Goal: Task Accomplishment & Management: Manage account settings

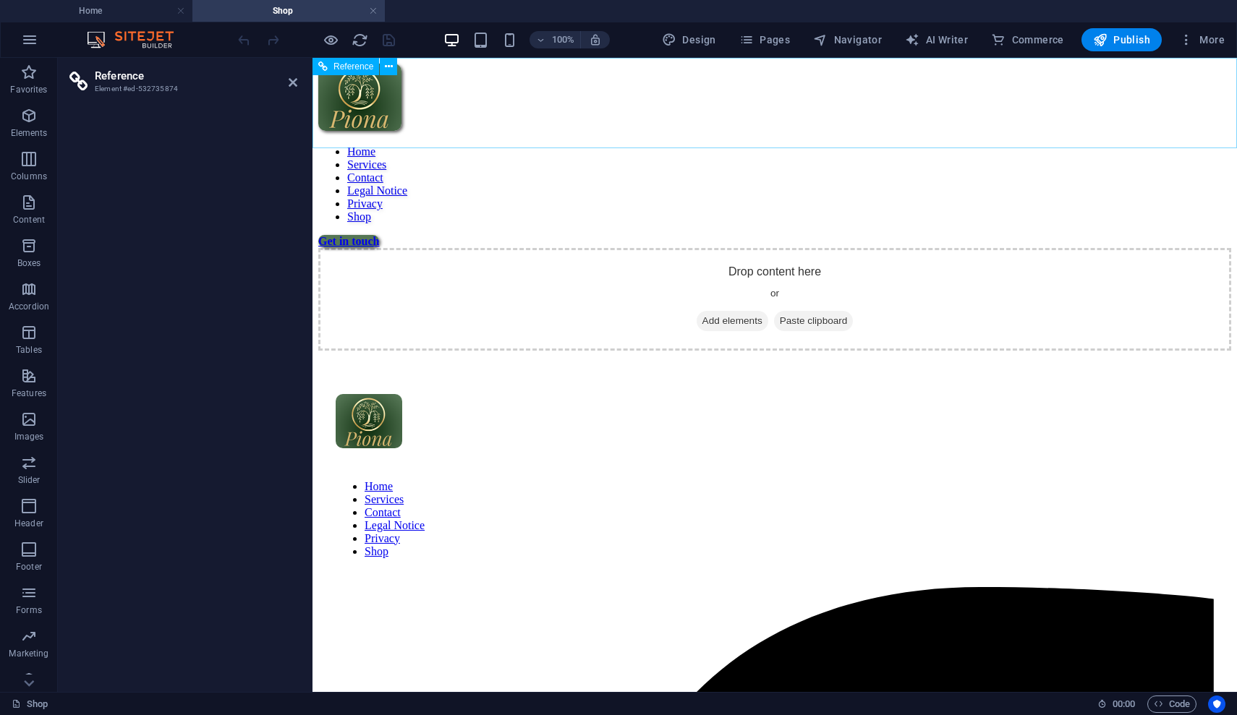
click at [948, 145] on nav "Home Services Contact Legal Notice Privacy Shop" at bounding box center [774, 184] width 913 height 78
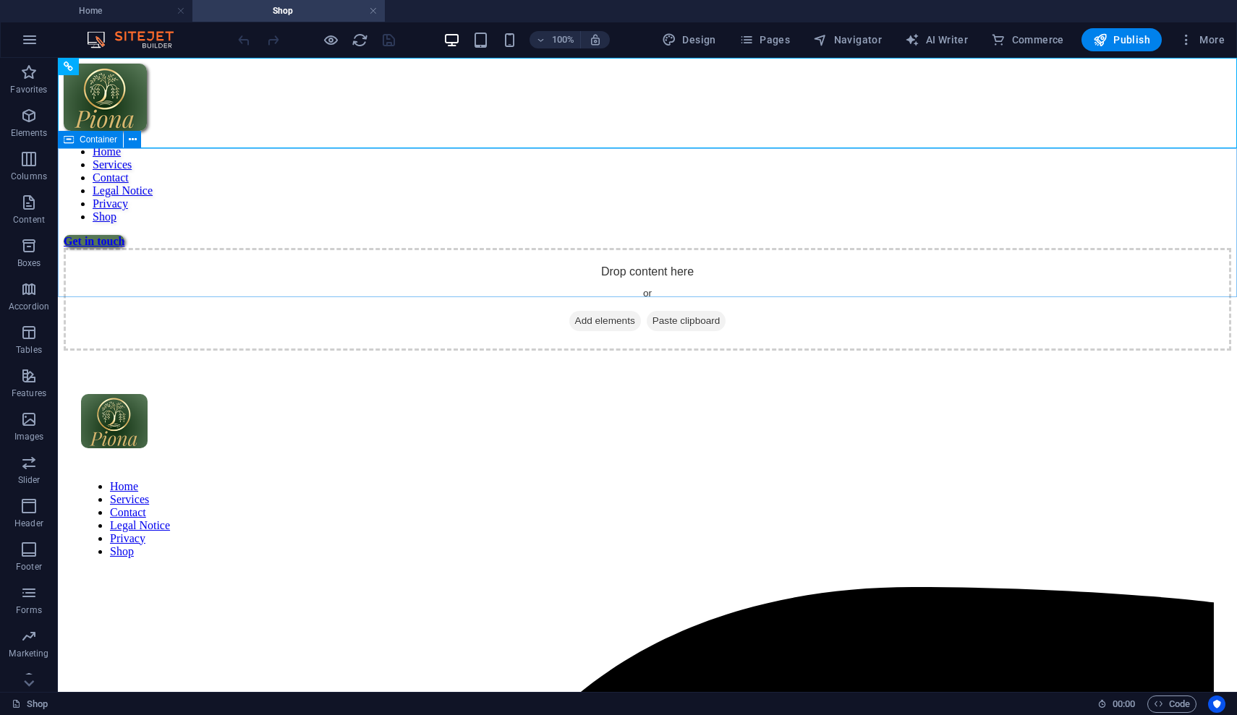
click at [625, 311] on span "Add elements" at bounding box center [605, 321] width 72 height 20
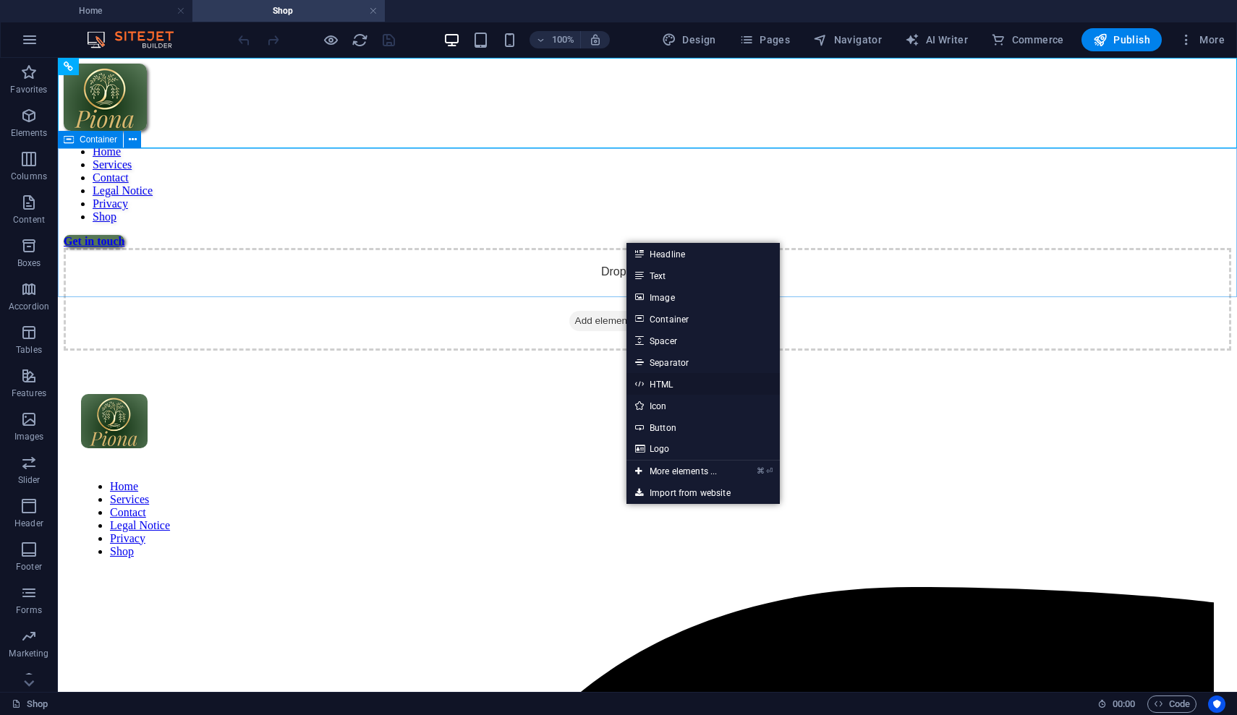
click at [673, 385] on link "HTML" at bounding box center [702, 384] width 153 height 22
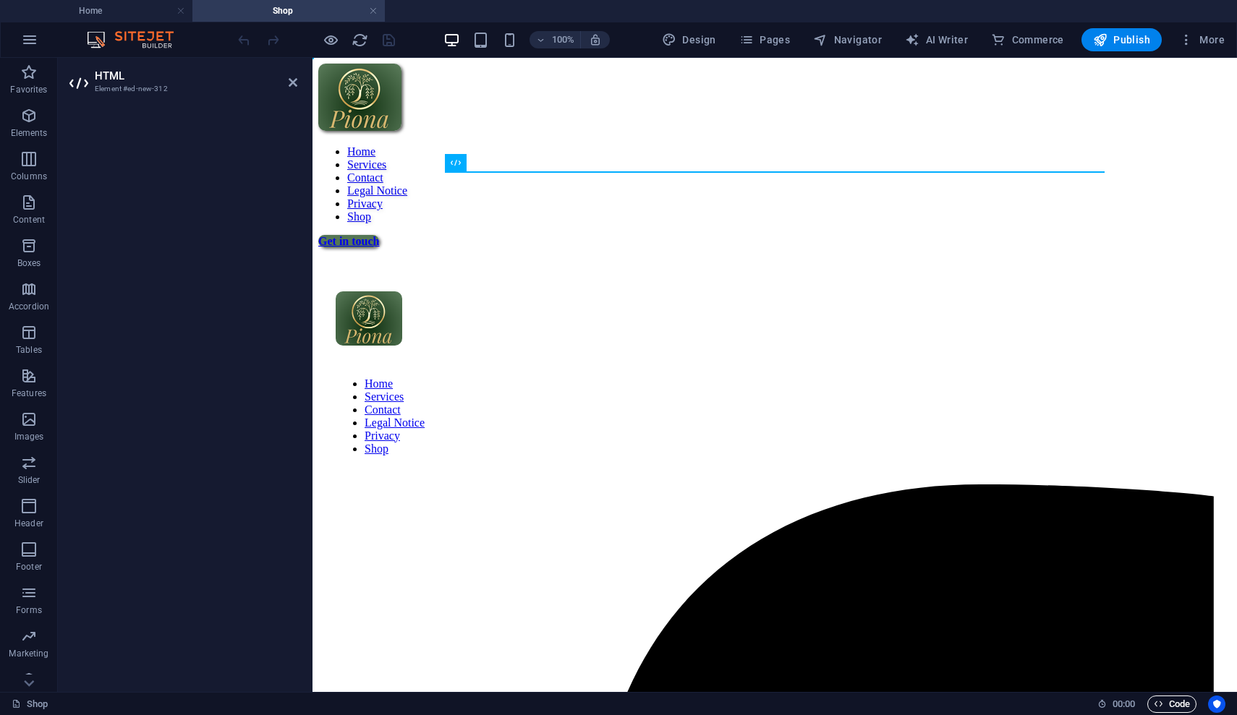
click at [1163, 703] on span "Code" at bounding box center [1172, 704] width 36 height 17
click at [1165, 709] on span "Code" at bounding box center [1172, 704] width 36 height 17
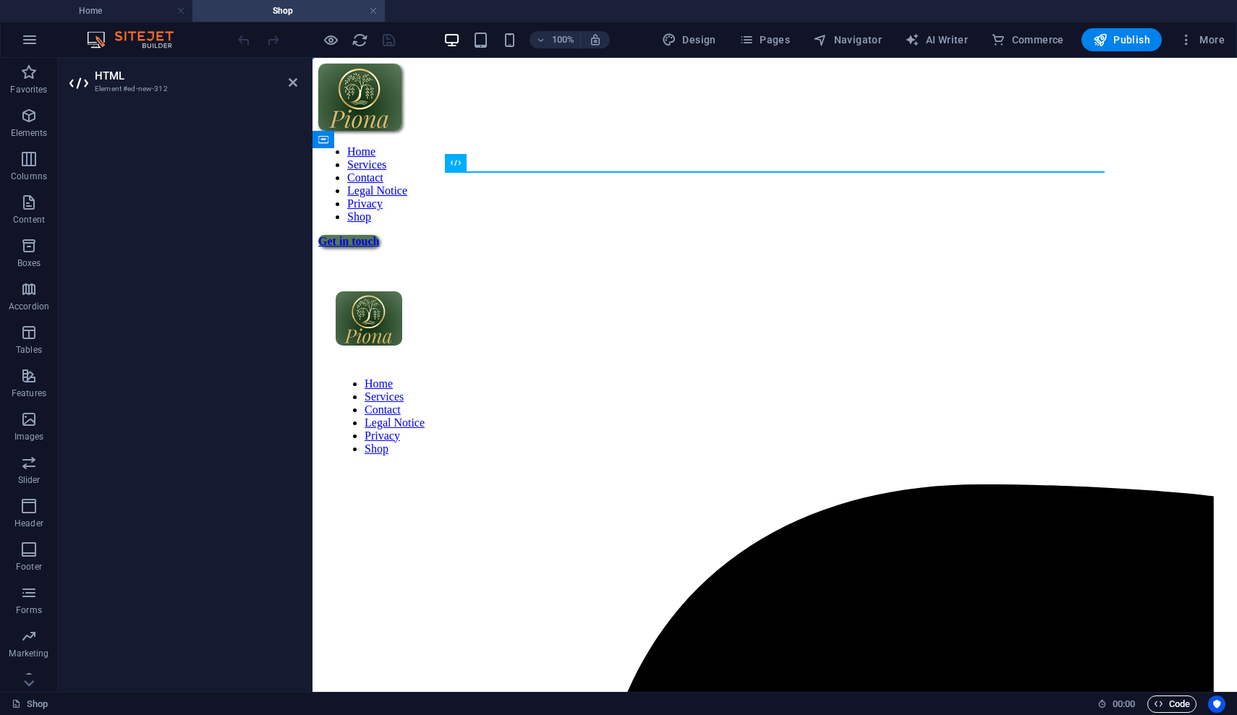
click at [1157, 710] on span "Code" at bounding box center [1172, 704] width 36 height 17
click at [1180, 705] on span "Code" at bounding box center [1172, 704] width 36 height 17
click at [1180, 706] on span "Code" at bounding box center [1172, 704] width 36 height 17
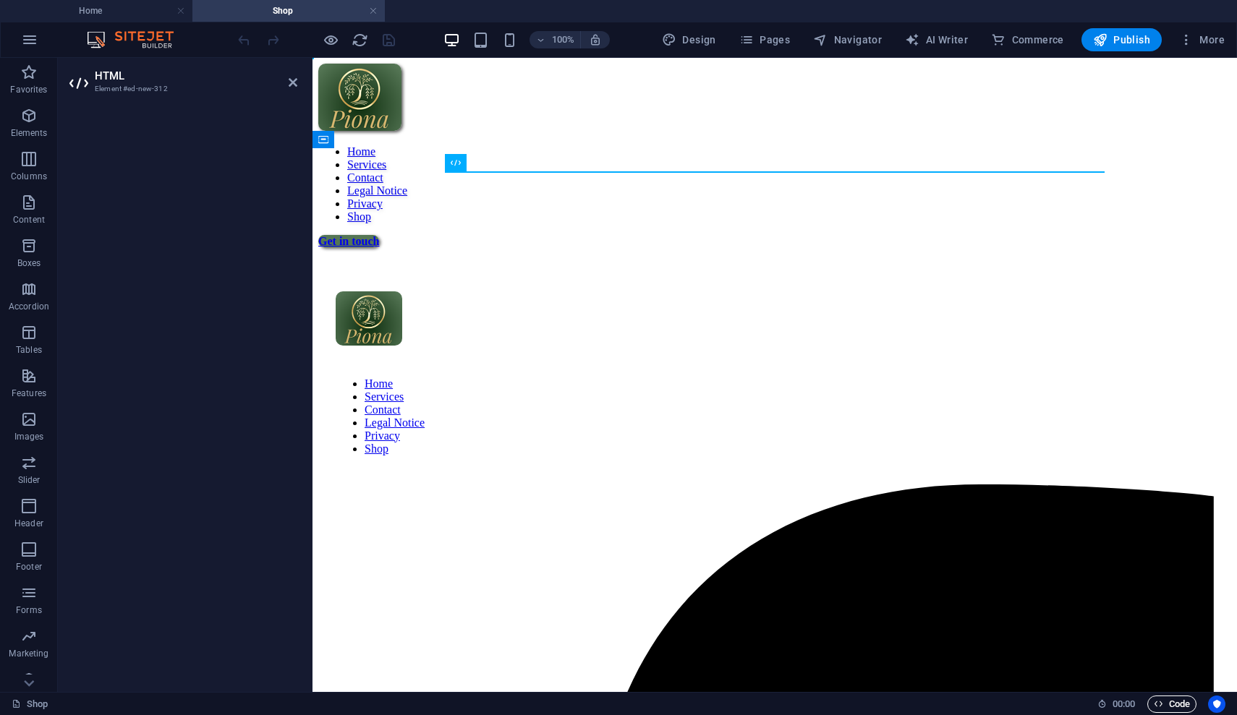
click at [1180, 706] on span "Code" at bounding box center [1172, 704] width 36 height 17
click at [1174, 700] on span "Code" at bounding box center [1172, 704] width 36 height 17
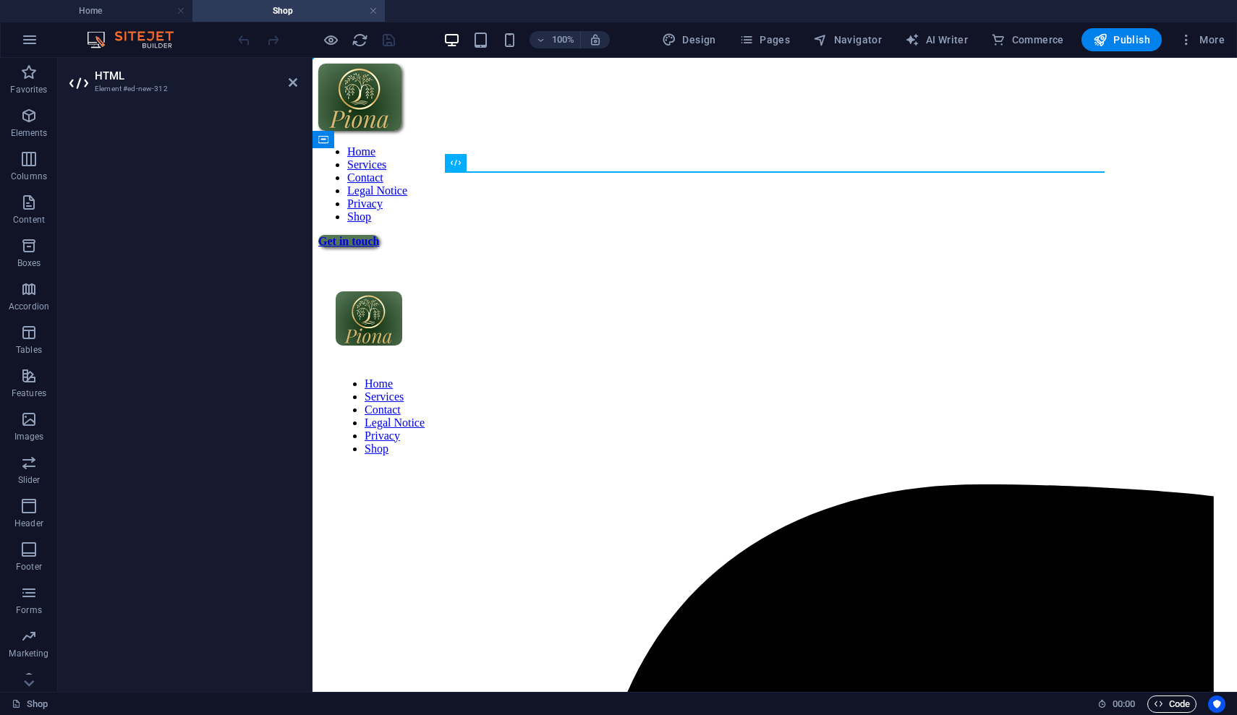
click at [1174, 700] on span "Code" at bounding box center [1172, 704] width 36 height 17
click at [1172, 700] on span "Code" at bounding box center [1172, 704] width 36 height 17
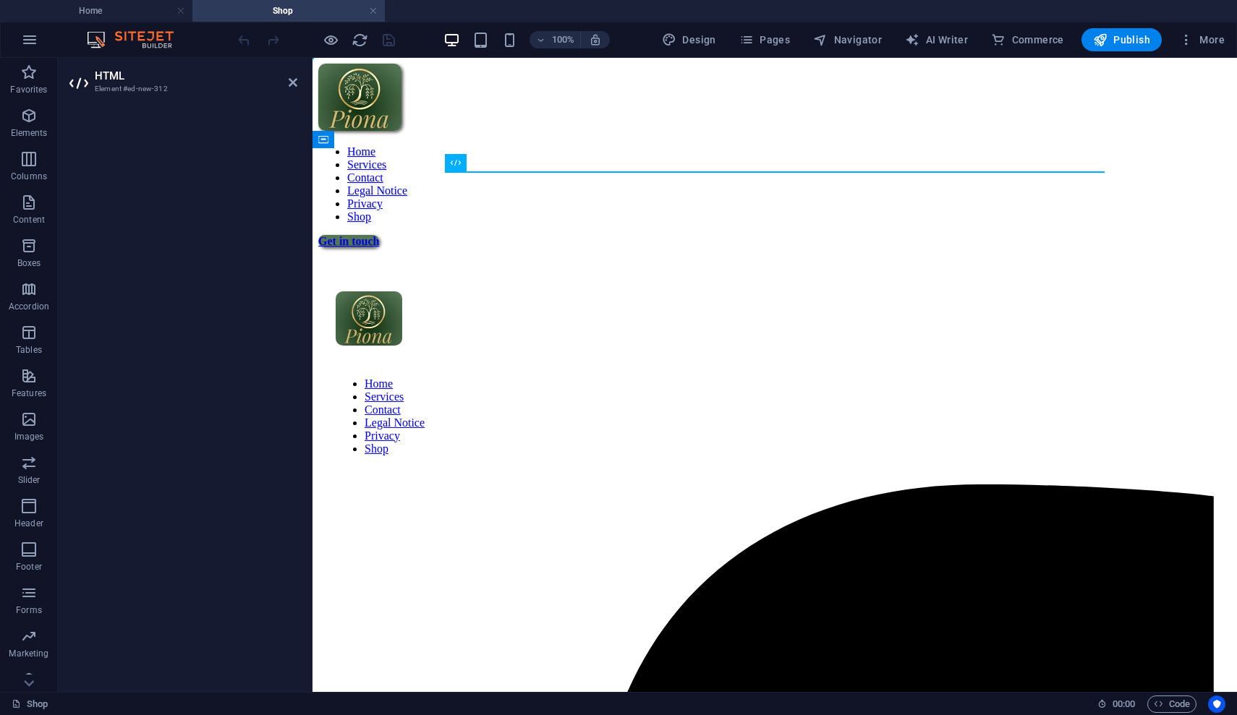
click at [1169, 705] on span "Code" at bounding box center [1172, 704] width 36 height 17
click at [1164, 705] on span "Code" at bounding box center [1172, 704] width 36 height 17
click at [1168, 705] on span "Code" at bounding box center [1172, 704] width 36 height 17
click at [456, 161] on icon at bounding box center [456, 162] width 10 height 17
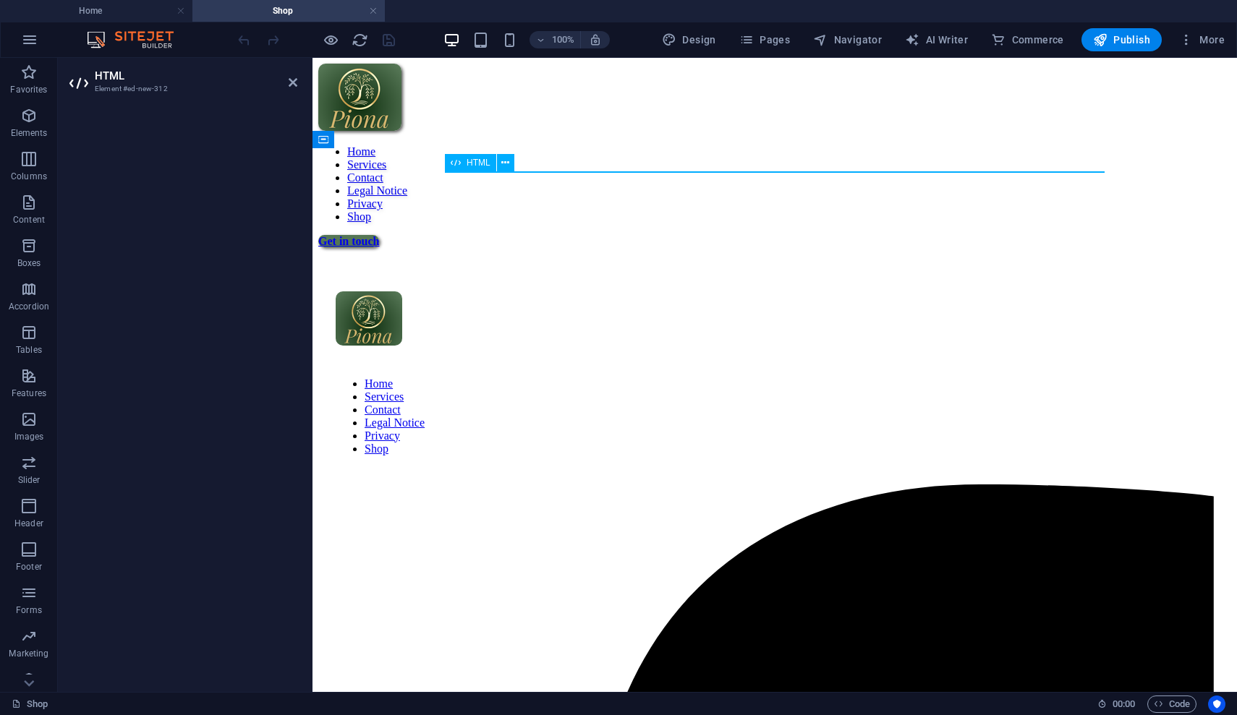
click at [456, 161] on icon at bounding box center [456, 162] width 10 height 17
click at [269, 169] on div at bounding box center [183, 393] width 251 height 597
click at [133, 81] on h2 "HTML" at bounding box center [196, 75] width 203 height 13
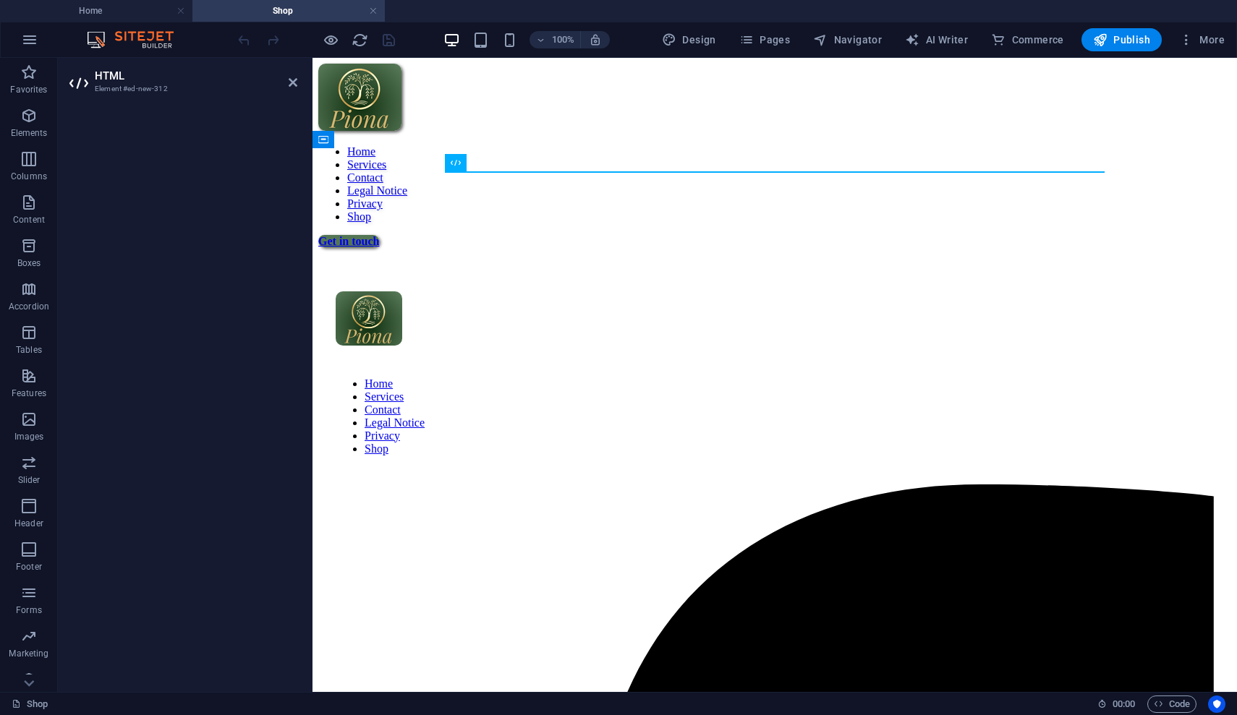
click at [133, 81] on h2 "HTML" at bounding box center [196, 75] width 203 height 13
click at [114, 525] on div at bounding box center [183, 393] width 251 height 597
click at [1171, 715] on div "Shop 00 : 00 Code" at bounding box center [618, 703] width 1237 height 23
click at [1171, 699] on span "Code" at bounding box center [1172, 704] width 36 height 17
click at [1167, 706] on span "Code" at bounding box center [1172, 704] width 36 height 17
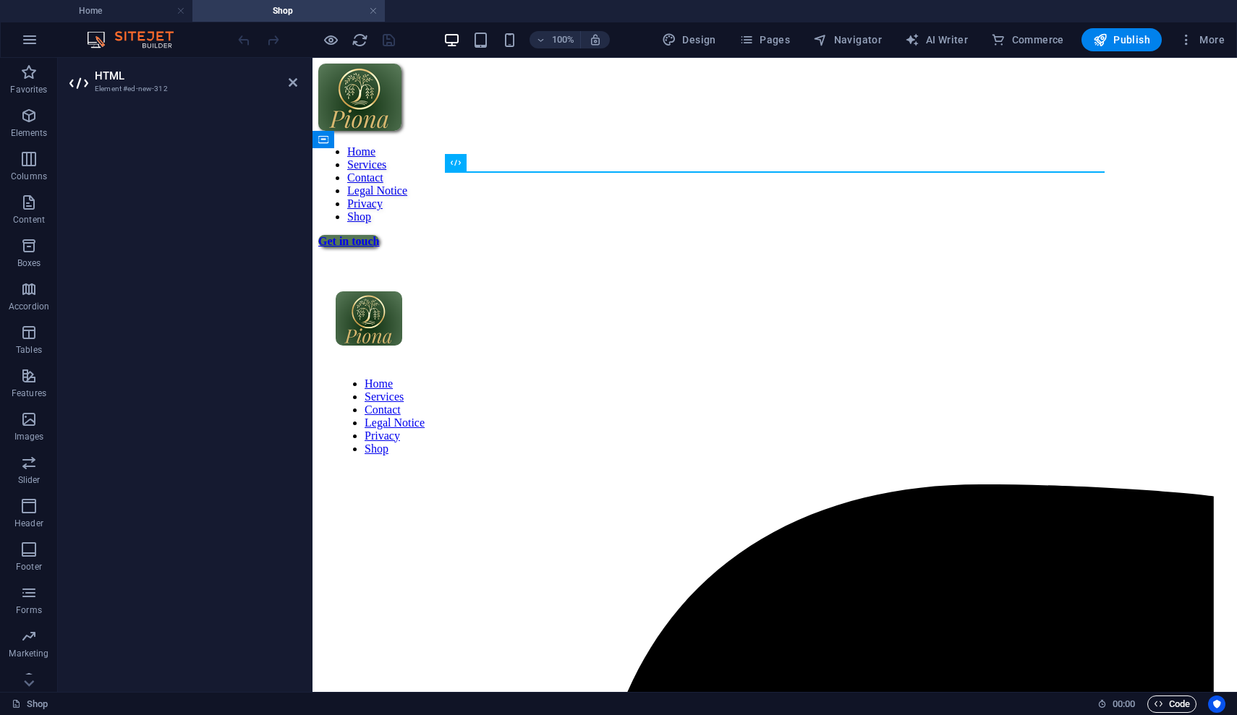
click at [1167, 706] on span "Code" at bounding box center [1172, 704] width 36 height 17
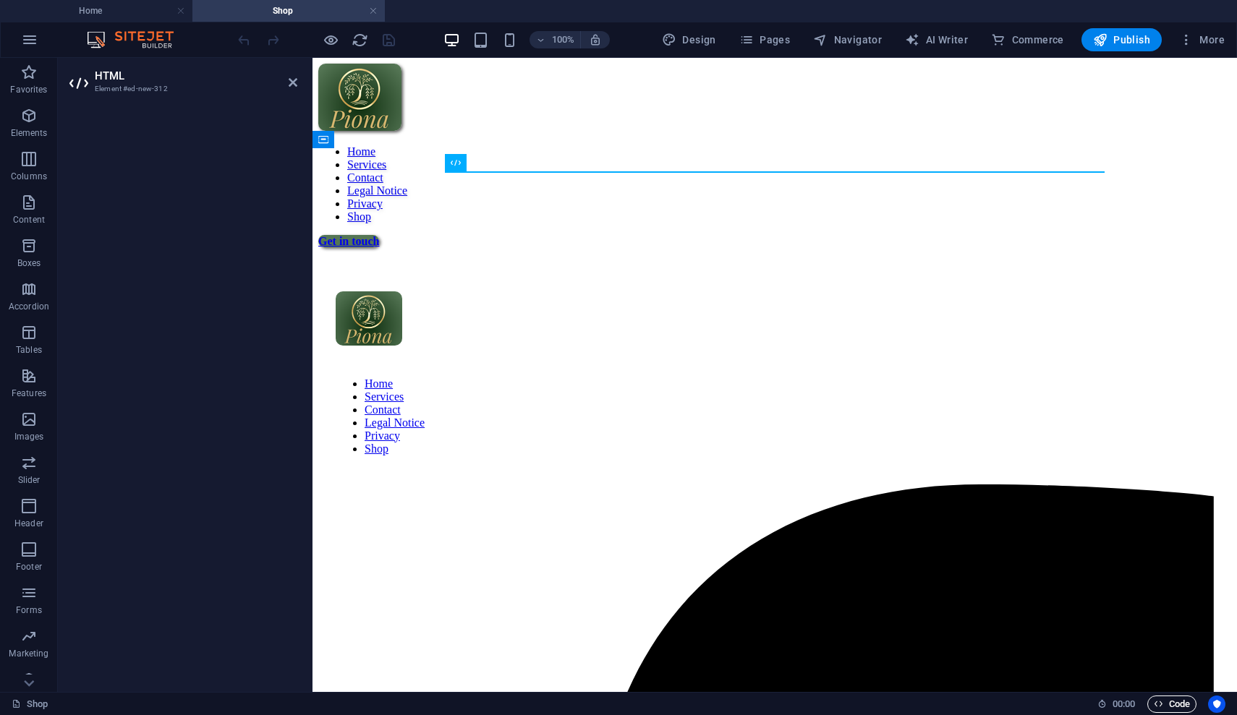
click at [1167, 706] on span "Code" at bounding box center [1172, 704] width 36 height 17
click at [287, 80] on h2 "HTML" at bounding box center [196, 75] width 203 height 13
click at [295, 82] on icon at bounding box center [293, 83] width 9 height 12
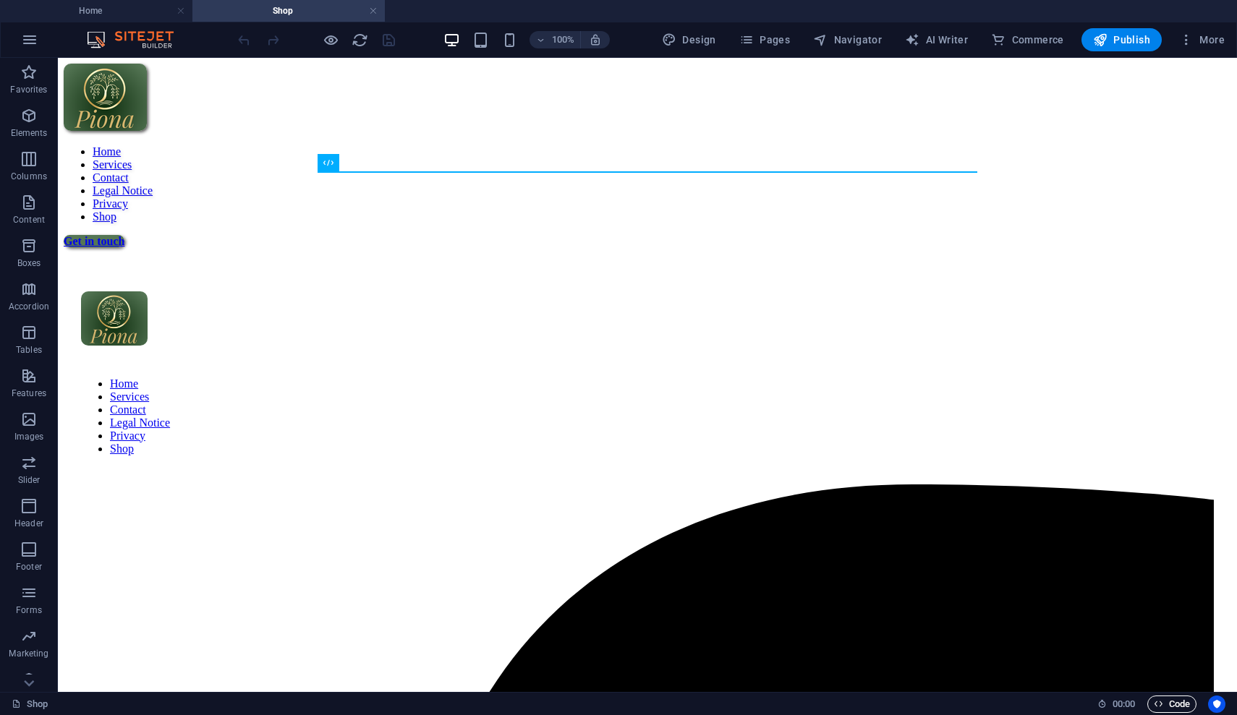
click at [1166, 712] on span "Code" at bounding box center [1172, 704] width 36 height 17
click at [1166, 711] on span "Code" at bounding box center [1172, 704] width 36 height 17
click at [1166, 707] on span "Code" at bounding box center [1172, 704] width 36 height 17
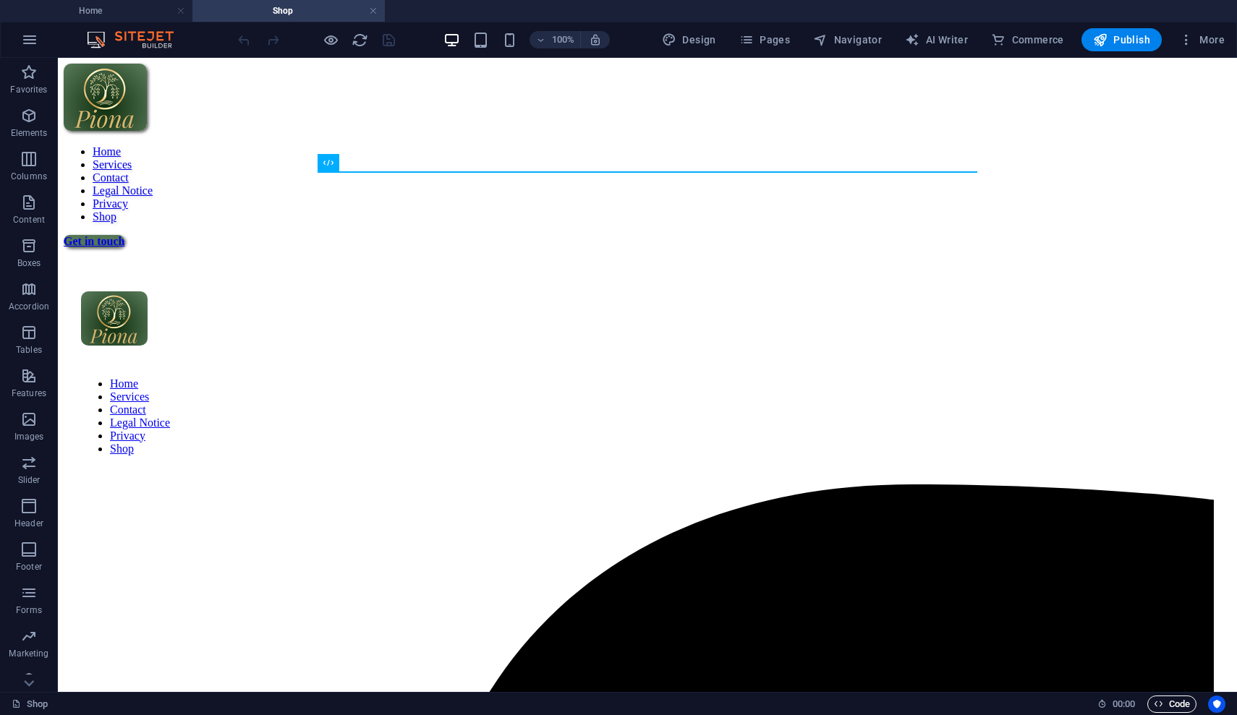
click at [1166, 707] on span "Code" at bounding box center [1172, 704] width 36 height 17
click at [335, 163] on div "HTML" at bounding box center [343, 162] width 51 height 17
click at [381, 165] on icon at bounding box center [378, 163] width 8 height 15
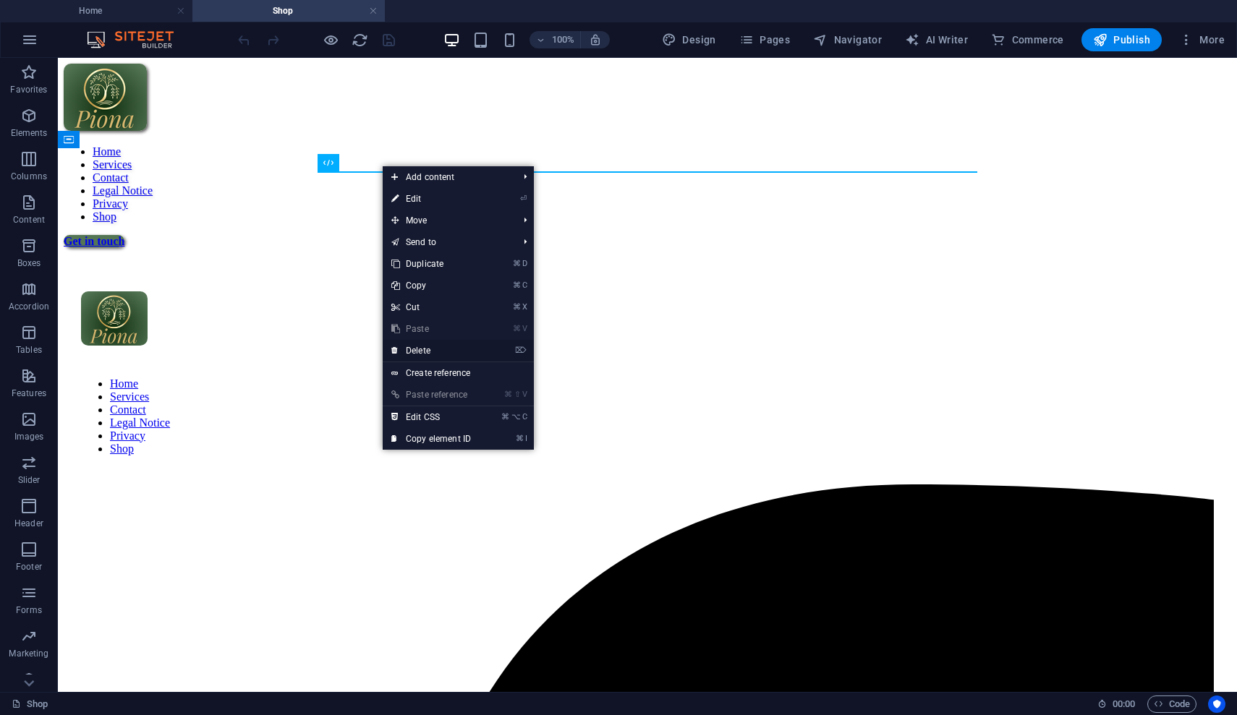
click at [435, 352] on link "⌦ Delete" at bounding box center [431, 351] width 97 height 22
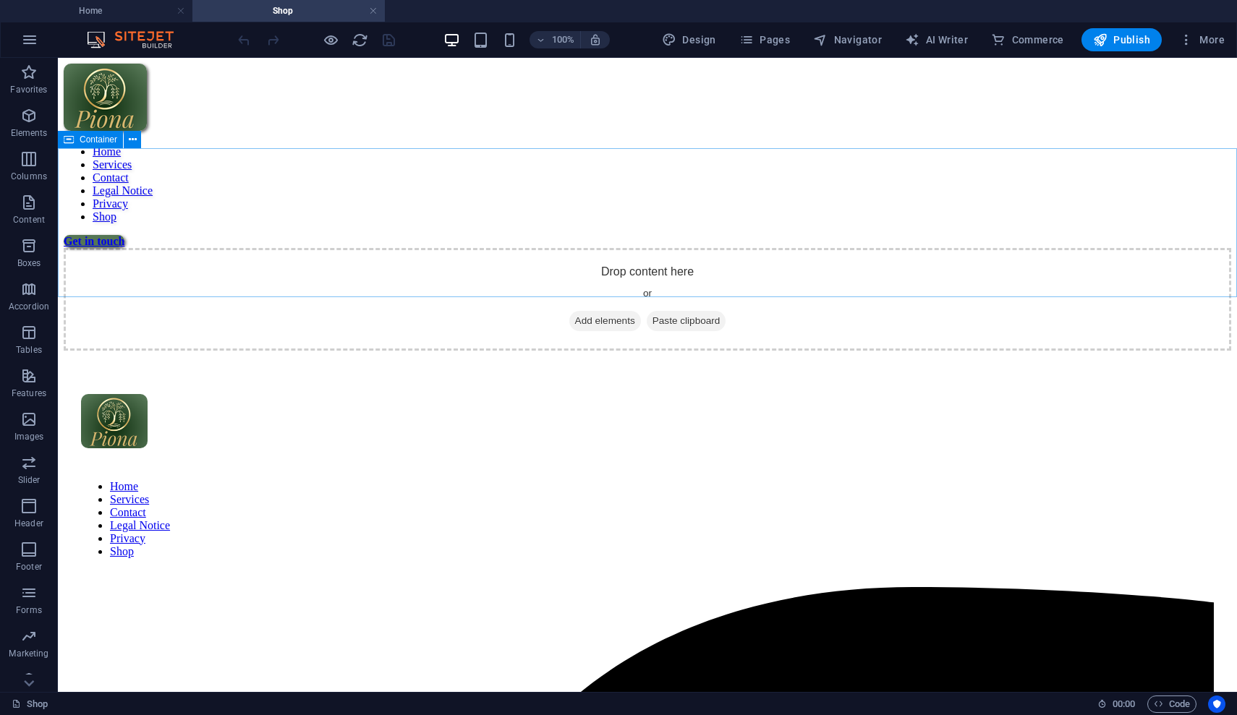
click at [603, 311] on span "Add elements" at bounding box center [605, 321] width 72 height 20
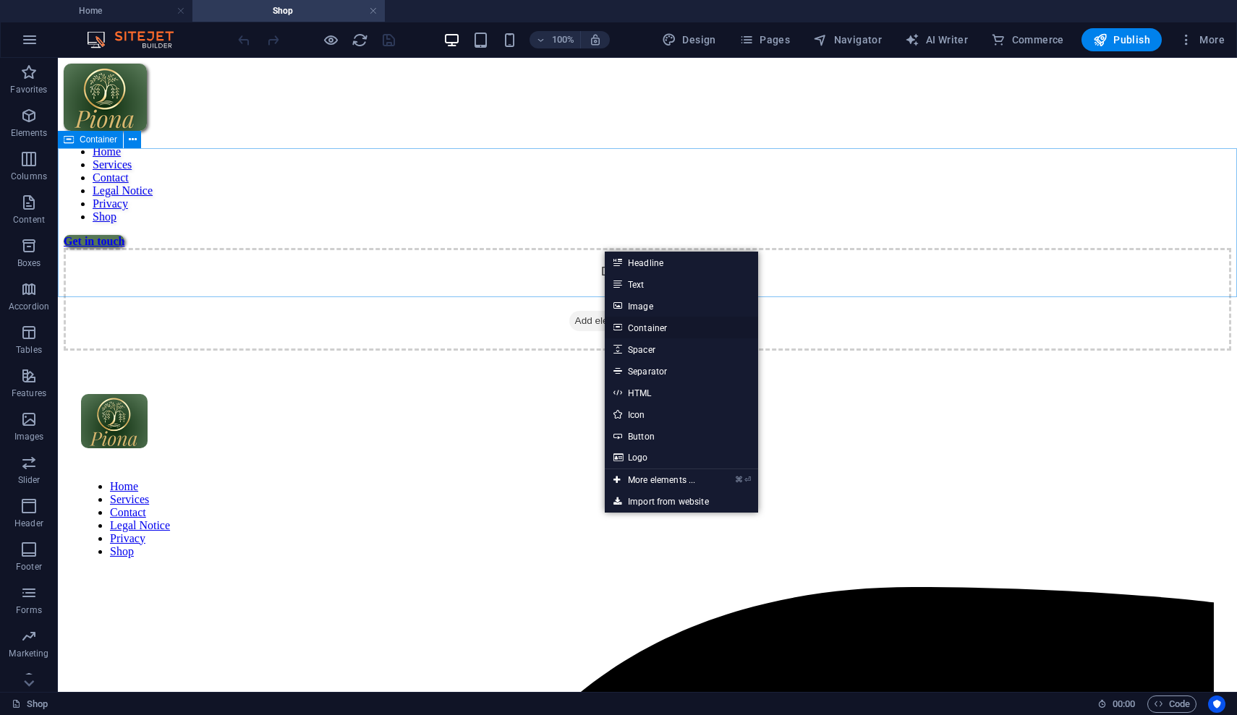
click at [657, 330] on link "Container" at bounding box center [681, 328] width 153 height 22
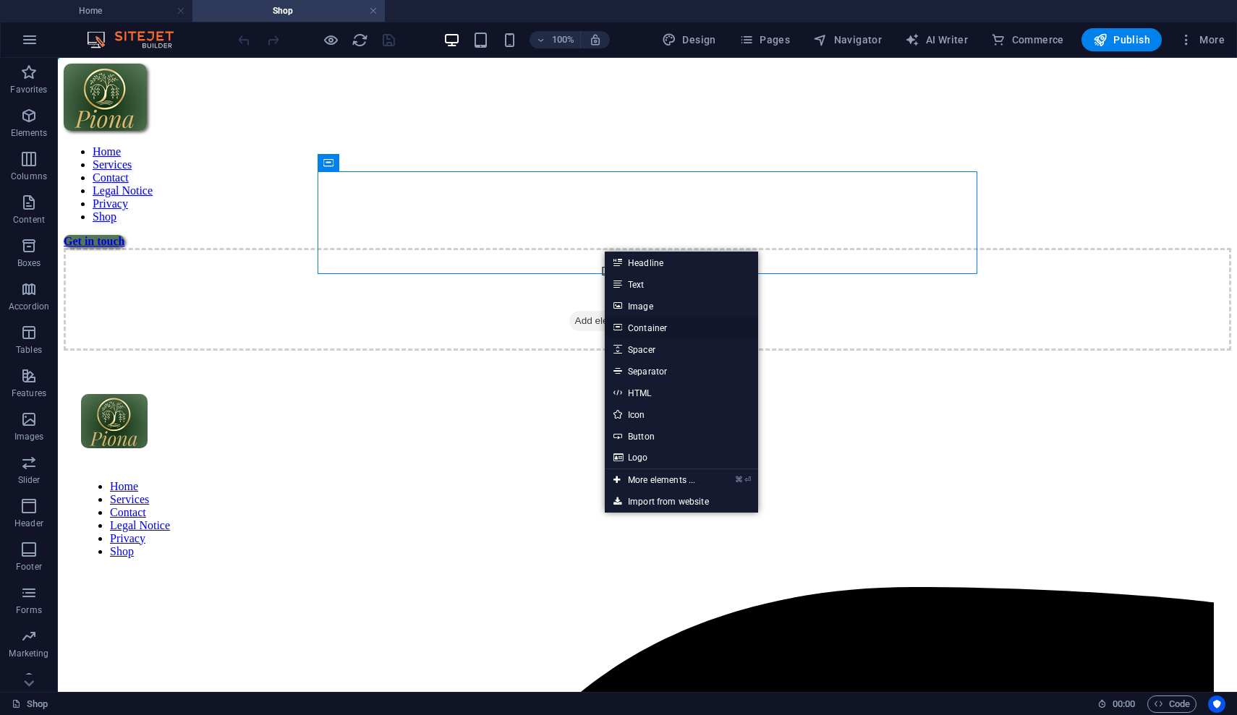
click at [657, 330] on link "Container" at bounding box center [681, 328] width 153 height 22
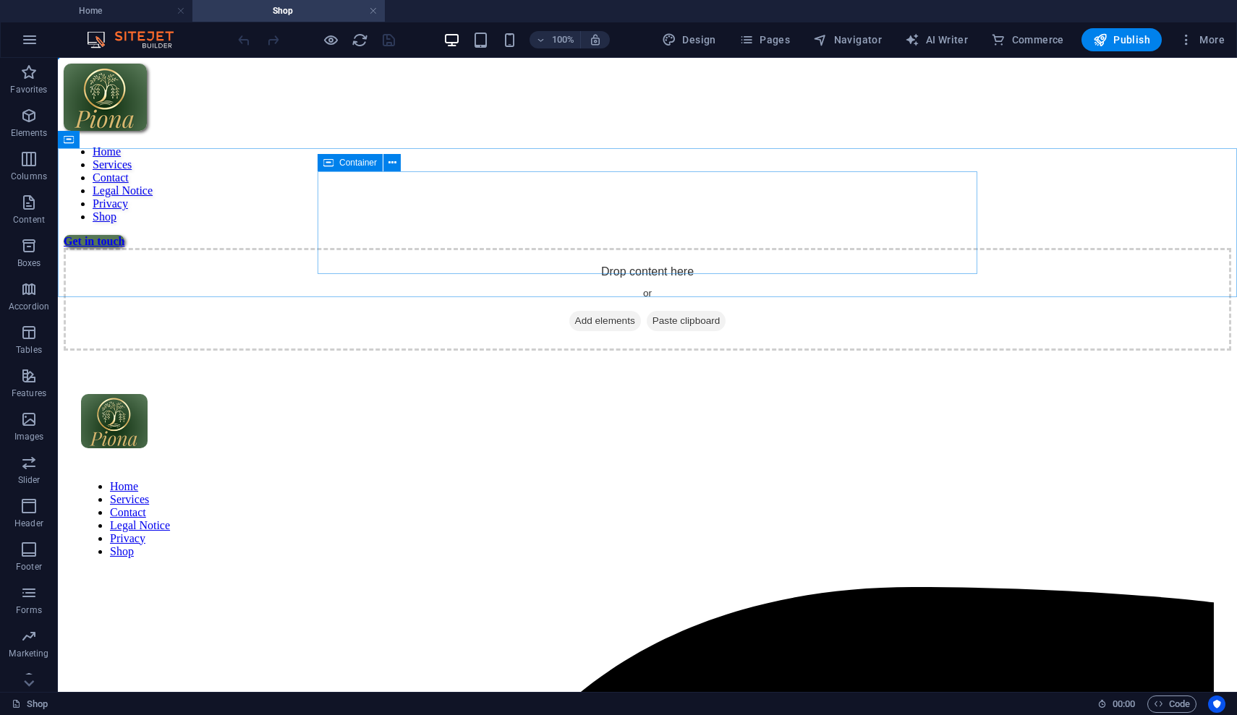
click at [603, 311] on span "Add elements" at bounding box center [605, 321] width 72 height 20
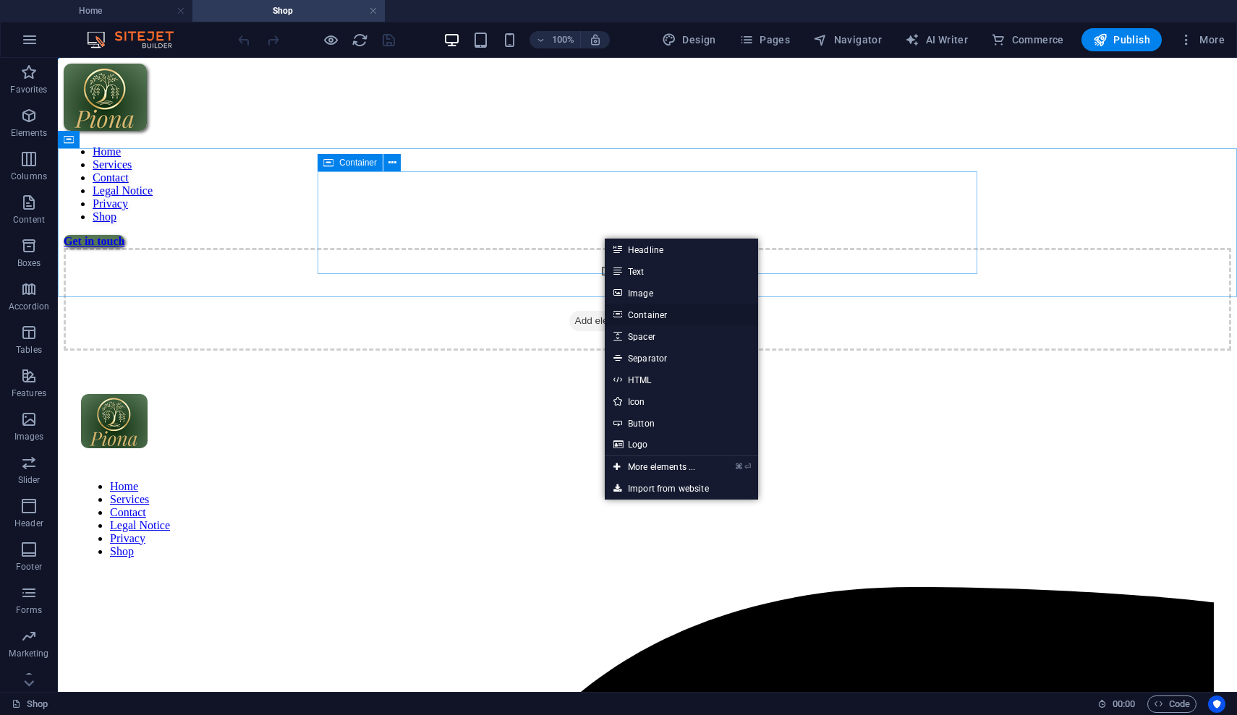
click at [652, 319] on link "Container" at bounding box center [681, 315] width 153 height 22
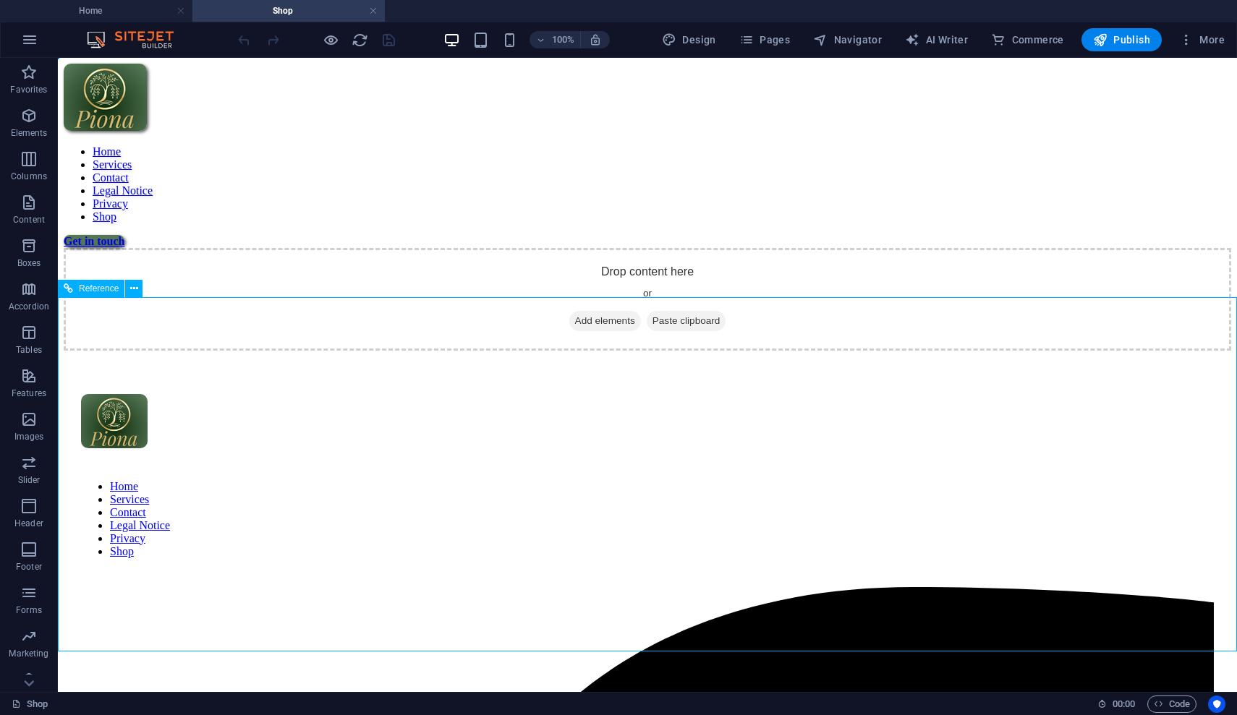
click at [1047, 248] on div "Drop content here or Add elements Paste clipboard" at bounding box center [648, 299] width 1168 height 103
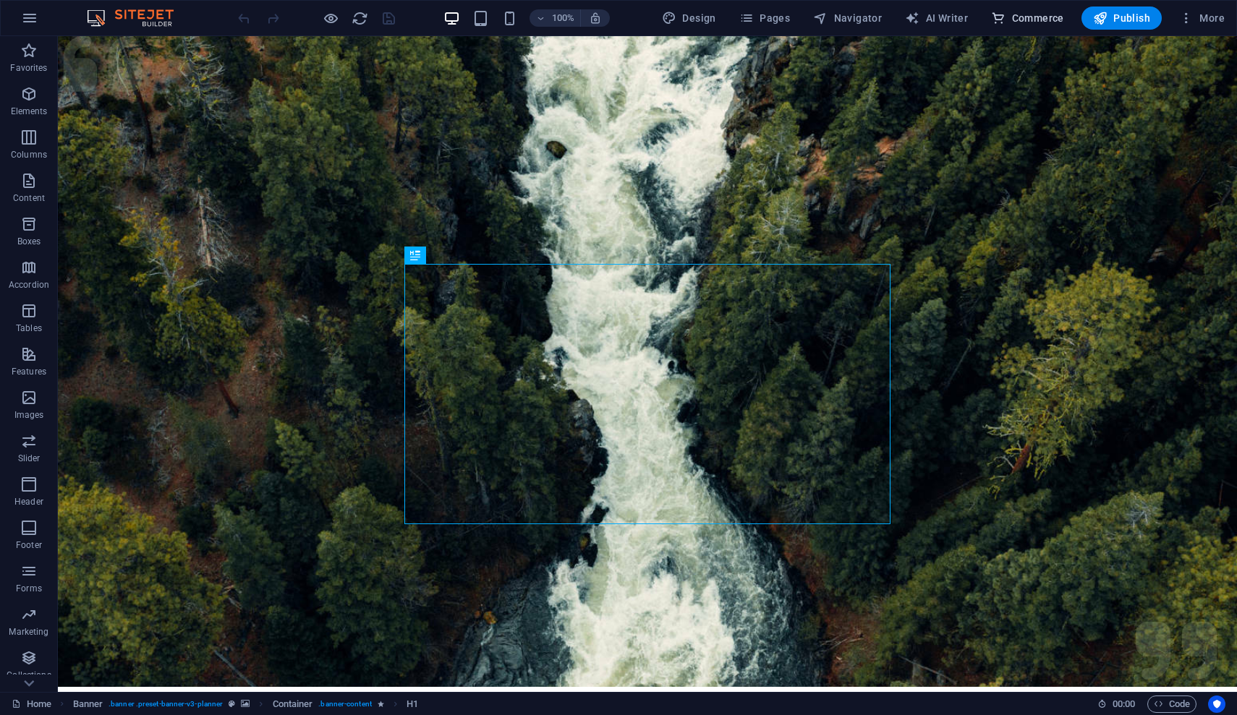
click at [1052, 22] on span "Commerce" at bounding box center [1027, 18] width 73 height 14
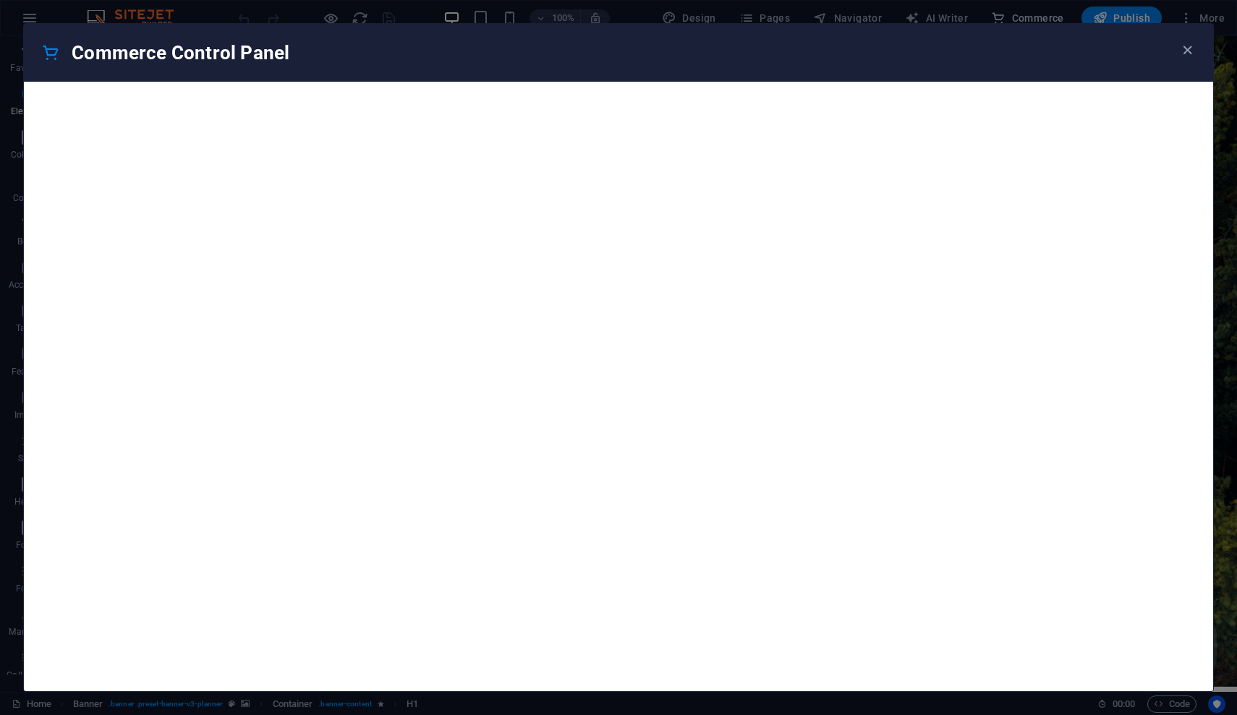
scroll to position [13940, 0]
click at [1181, 51] on icon "button" at bounding box center [1187, 50] width 17 height 17
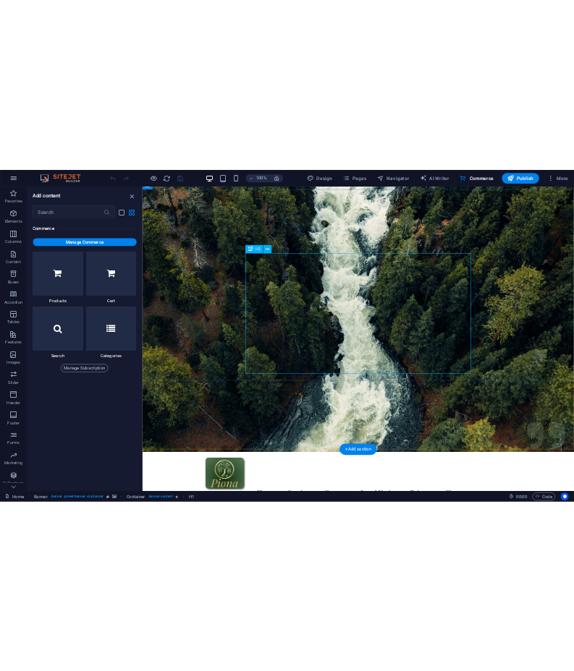
scroll to position [88, 0]
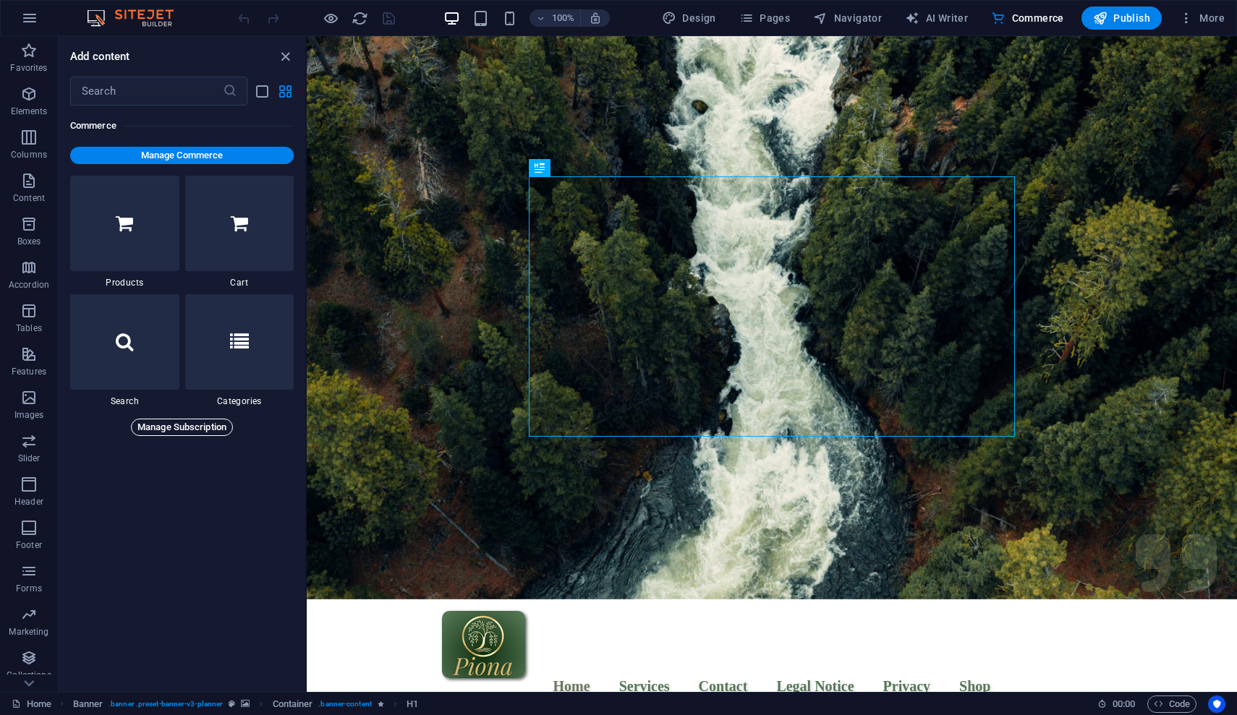
click at [171, 425] on span "Manage Subscription" at bounding box center [181, 427] width 89 height 17
click at [229, 153] on span "Manage Commerce" at bounding box center [182, 155] width 212 height 17
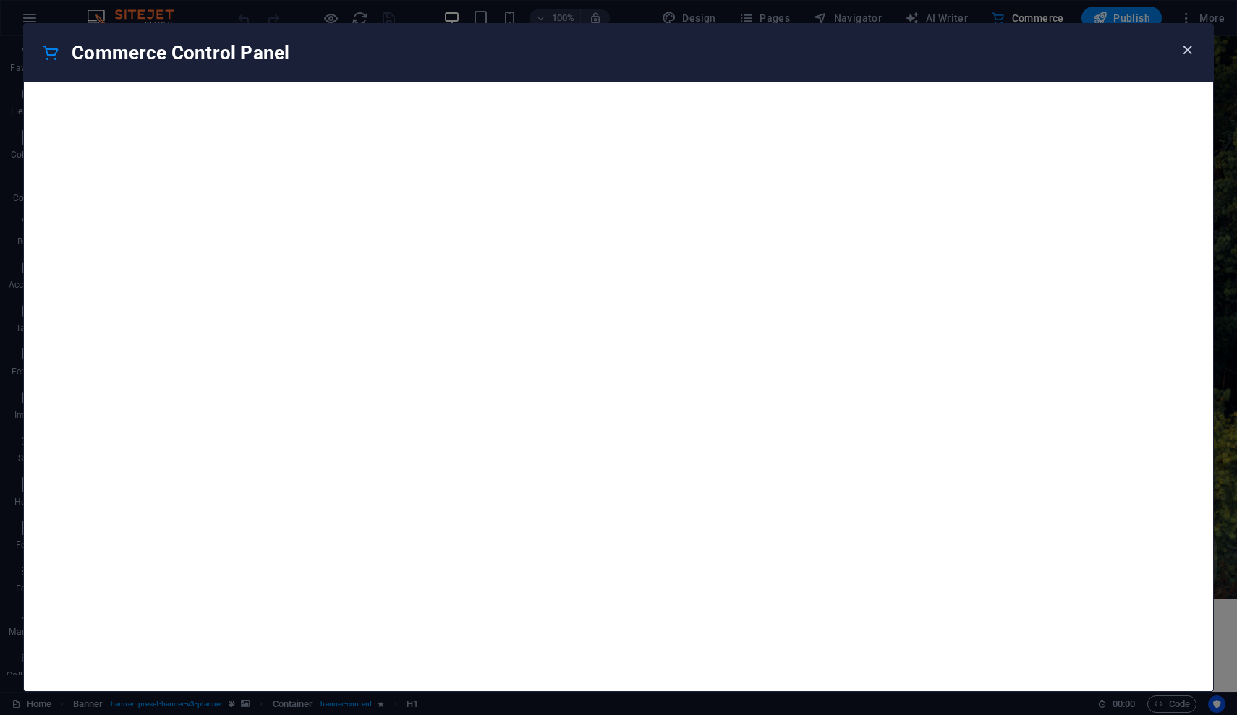
click at [1188, 55] on icon "button" at bounding box center [1187, 50] width 17 height 17
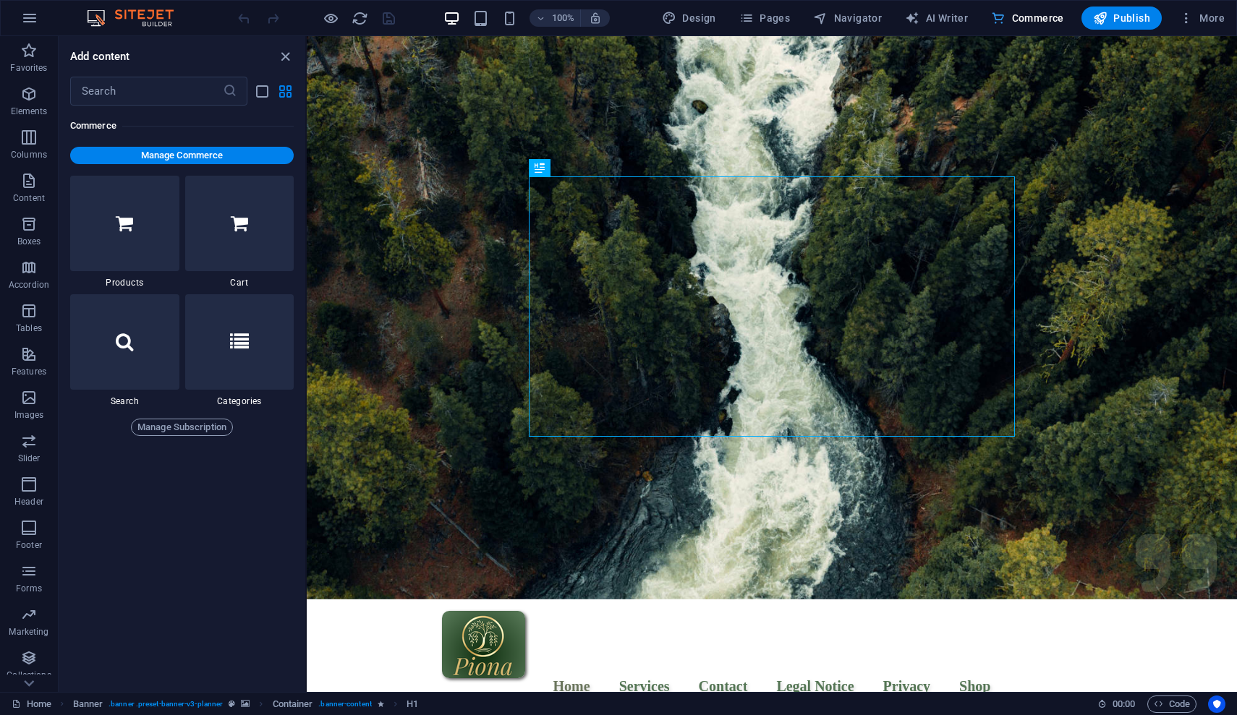
click at [1062, 22] on span "Commerce" at bounding box center [1027, 18] width 73 height 14
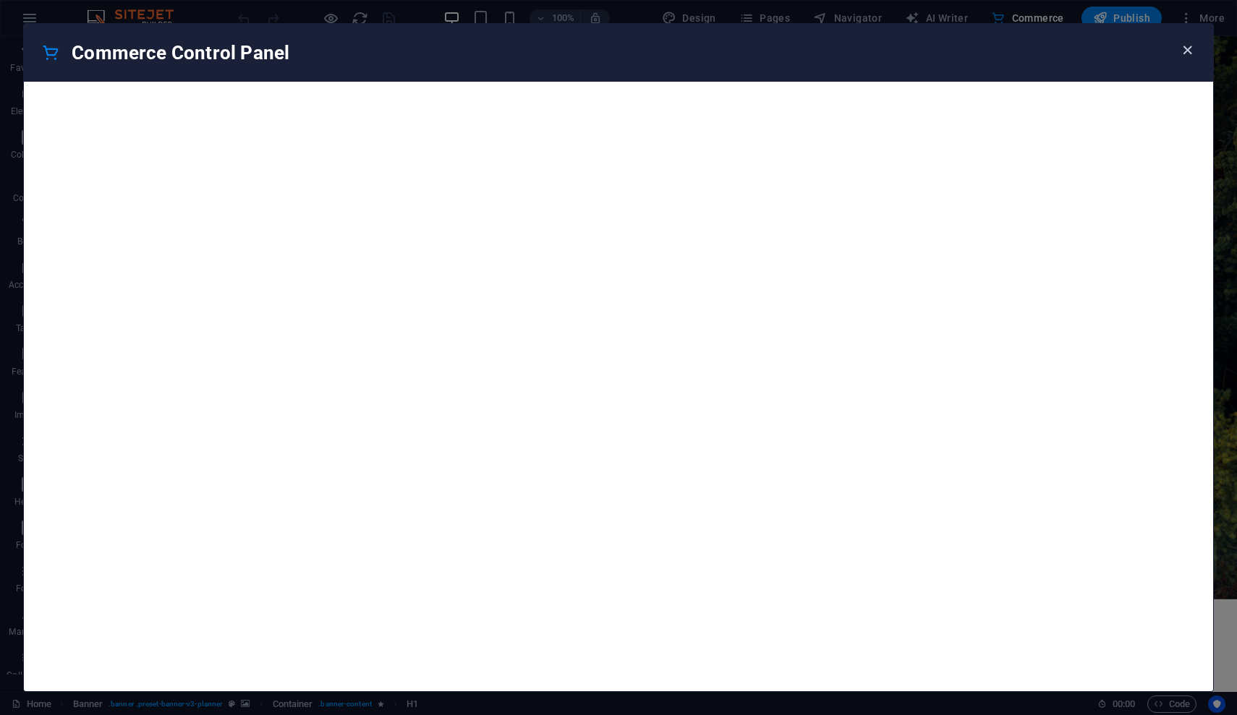
click at [1182, 58] on icon "button" at bounding box center [1187, 50] width 17 height 17
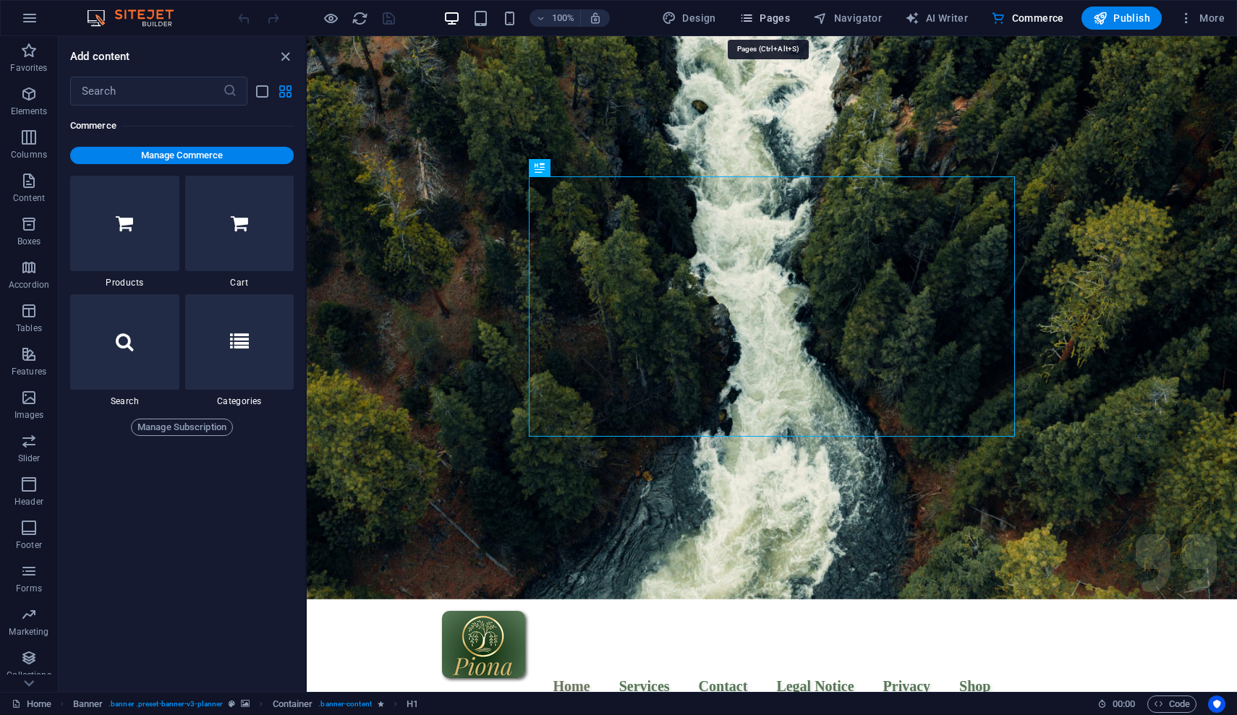
click at [774, 24] on span "Pages" at bounding box center [764, 18] width 51 height 14
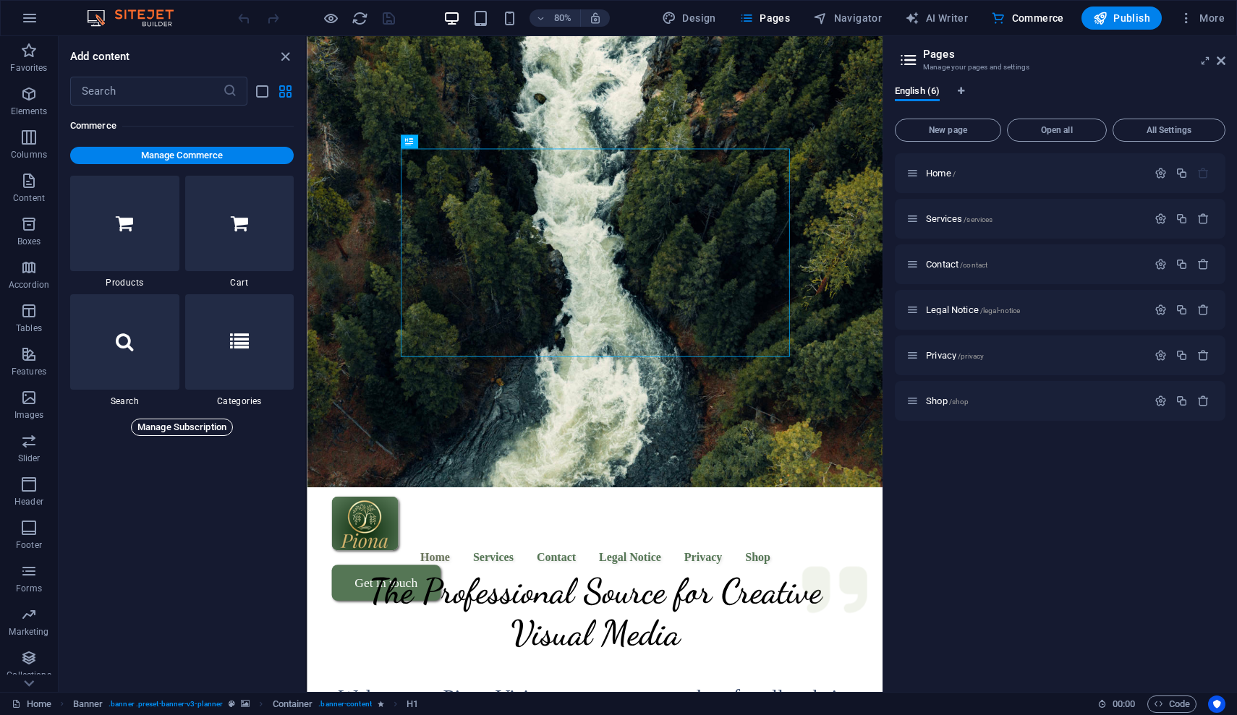
click at [154, 435] on span "Manage Subscription" at bounding box center [181, 427] width 89 height 17
